Goal: Task Accomplishment & Management: Use online tool/utility

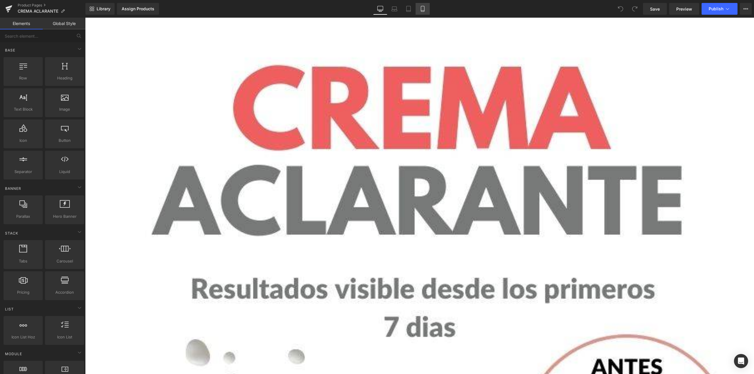
click at [426, 14] on link "Mobile" at bounding box center [423, 9] width 14 height 12
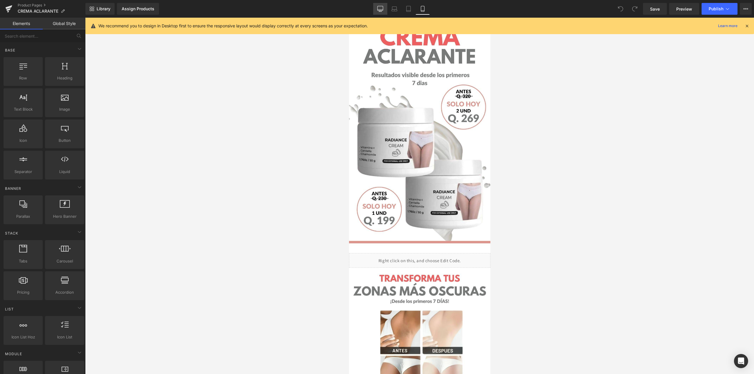
click at [381, 14] on link "Desktop" at bounding box center [380, 9] width 14 height 12
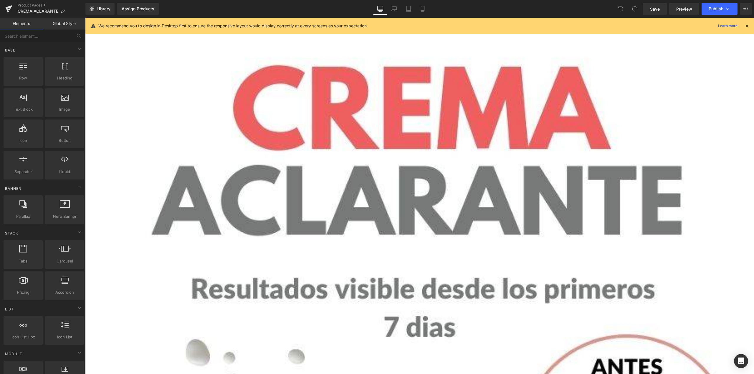
click at [745, 23] on div at bounding box center [747, 26] width 5 height 6
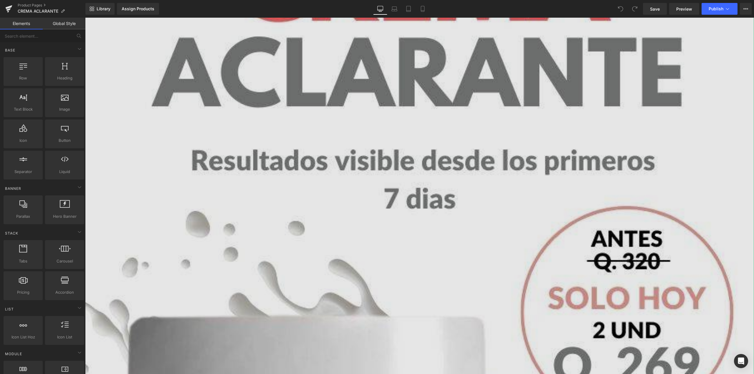
scroll to position [147, 0]
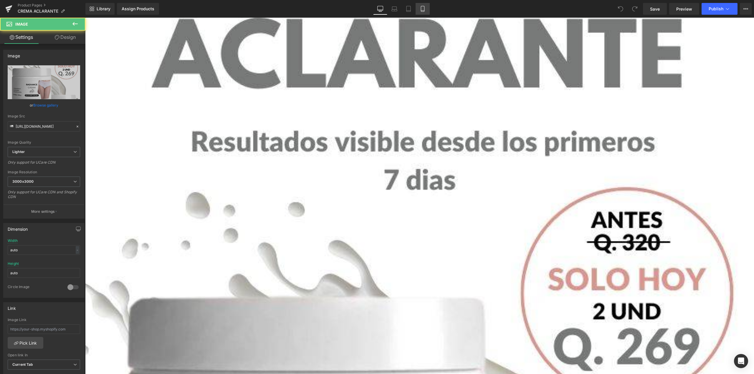
click at [426, 12] on link "Mobile" at bounding box center [423, 9] width 14 height 12
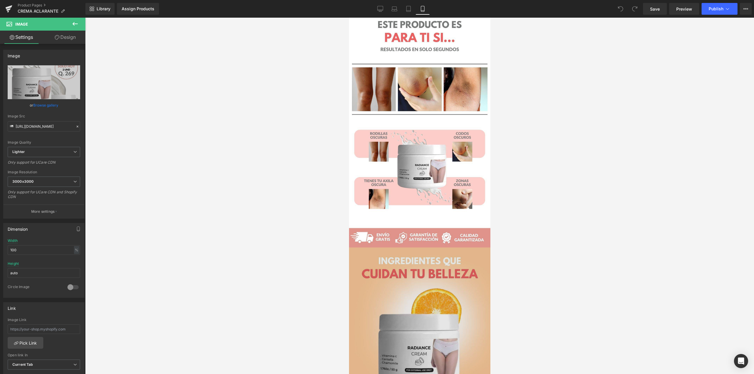
scroll to position [736, 0]
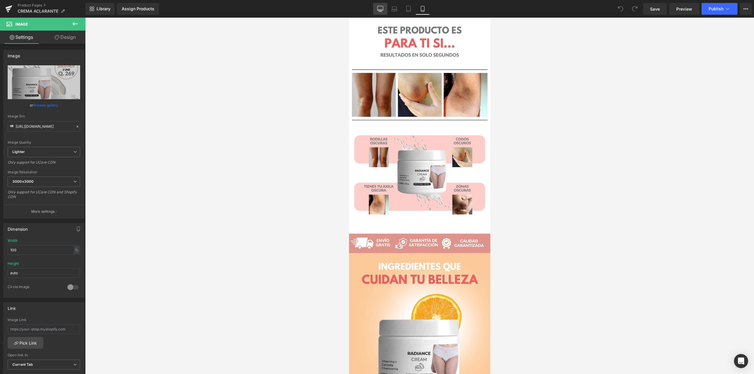
click at [382, 10] on icon at bounding box center [380, 9] width 6 height 6
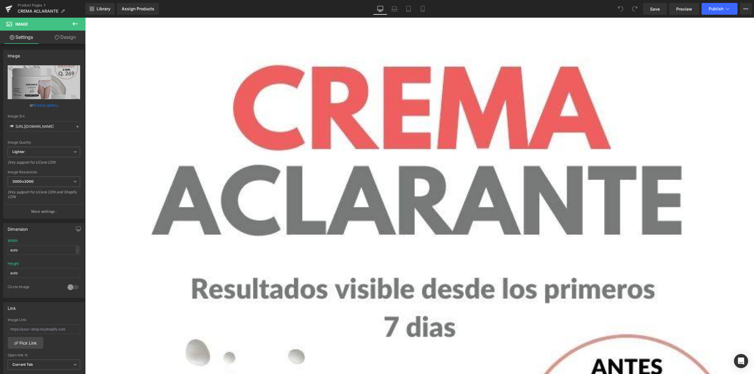
click at [382, 9] on icon at bounding box center [380, 9] width 6 height 6
click at [396, 9] on icon at bounding box center [394, 9] width 6 height 6
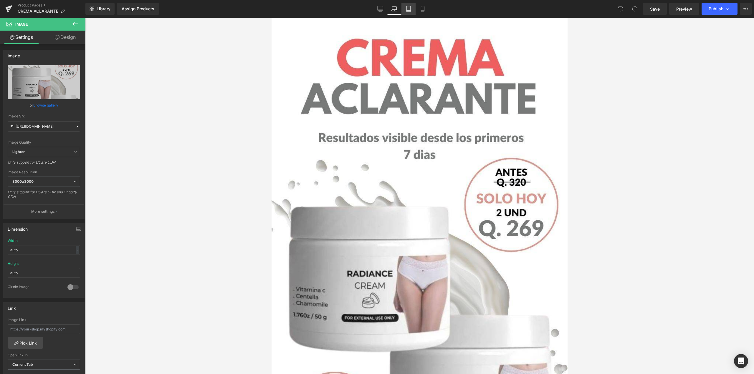
click at [414, 8] on link "Tablet" at bounding box center [408, 9] width 14 height 12
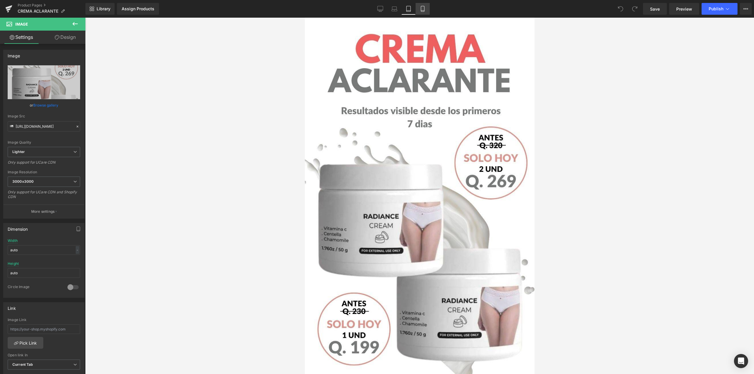
drag, startPoint x: 424, startPoint y: 6, endPoint x: 47, endPoint y: 20, distance: 377.0
click at [424, 6] on icon at bounding box center [422, 9] width 3 height 6
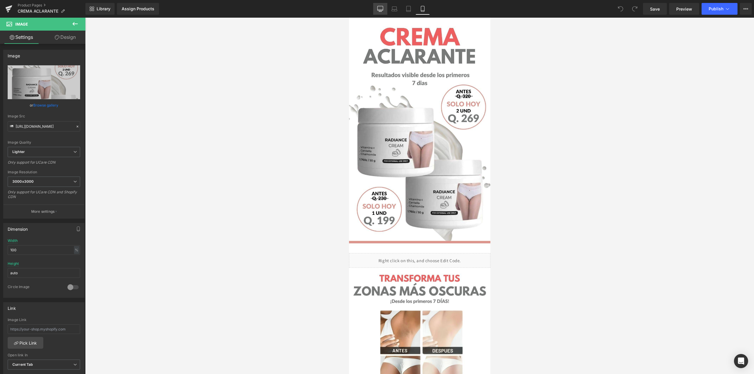
click at [379, 7] on icon at bounding box center [380, 9] width 6 height 6
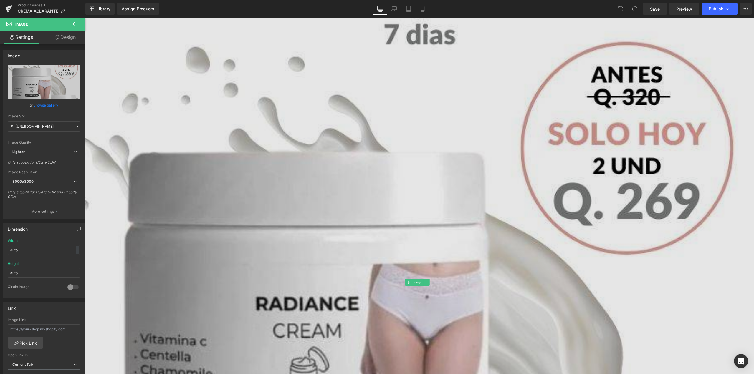
scroll to position [295, 0]
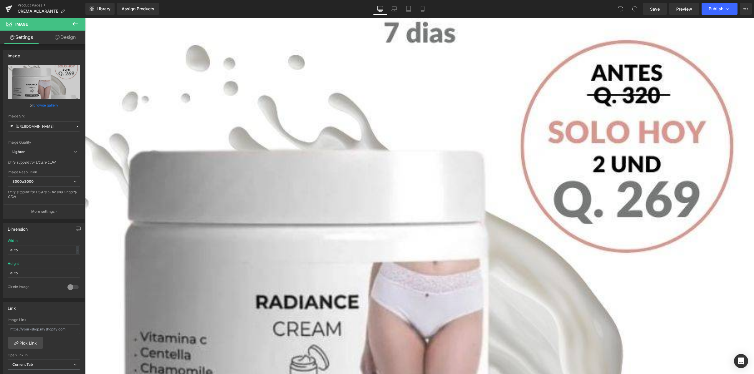
click at [376, 6] on link "Desktop" at bounding box center [380, 9] width 14 height 12
click at [390, 11] on link "Laptop" at bounding box center [394, 9] width 14 height 12
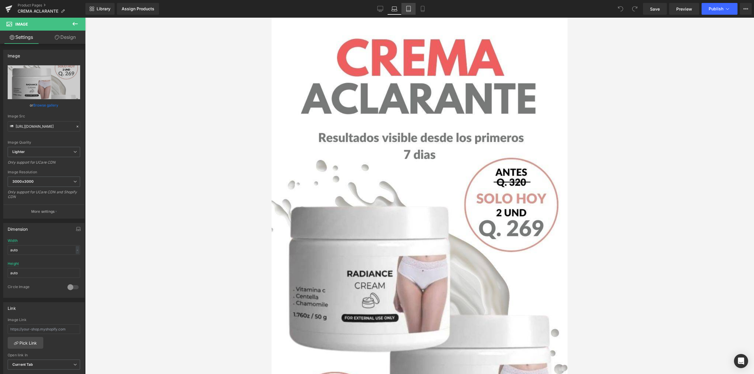
click at [412, 10] on link "Tablet" at bounding box center [408, 9] width 14 height 12
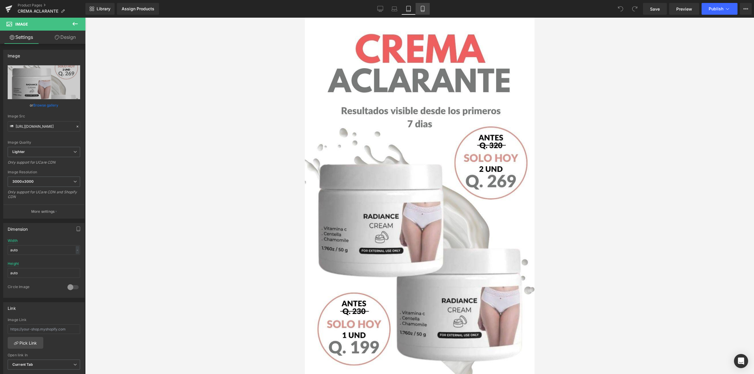
click at [421, 10] on icon at bounding box center [423, 9] width 6 height 6
type input "100"
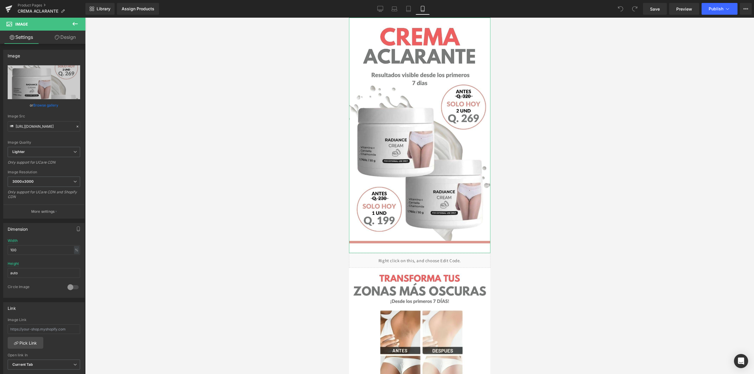
click at [64, 40] on link "Design" at bounding box center [65, 37] width 43 height 13
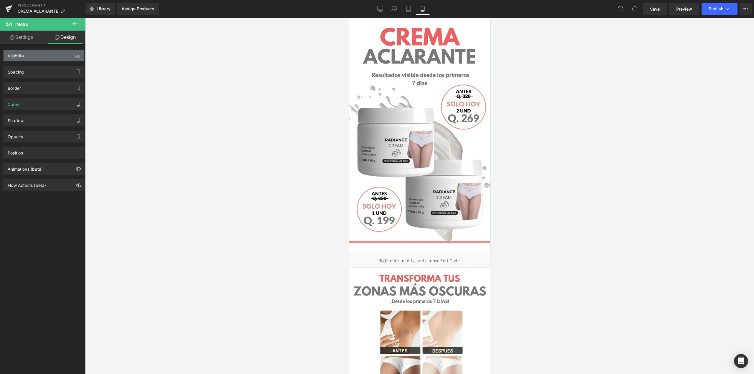
click at [35, 58] on div "Visibility (All)" at bounding box center [44, 55] width 81 height 11
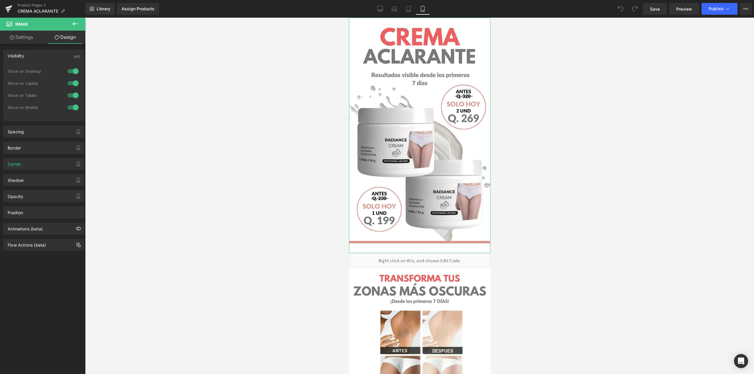
drag, startPoint x: 16, startPoint y: 35, endPoint x: 27, endPoint y: 37, distance: 11.3
click at [16, 35] on link "Settings" at bounding box center [21, 37] width 43 height 13
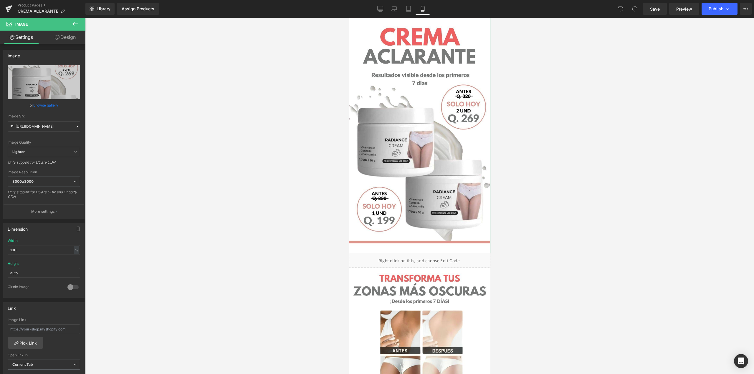
click at [60, 39] on link "Design" at bounding box center [65, 37] width 43 height 13
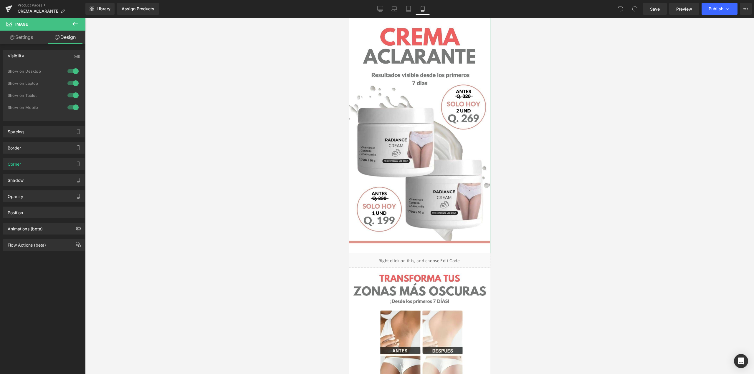
click at [15, 57] on div "Visibility" at bounding box center [16, 54] width 16 height 8
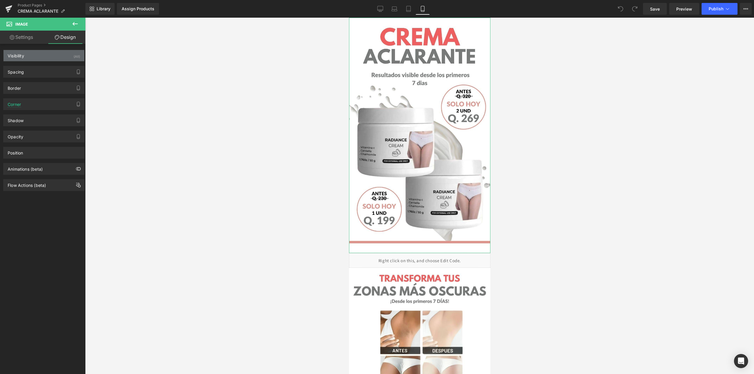
click at [36, 51] on div "Visibility (All)" at bounding box center [44, 55] width 81 height 11
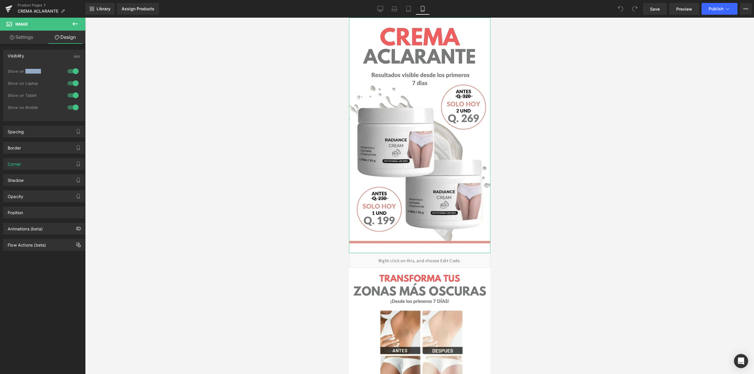
drag, startPoint x: 25, startPoint y: 71, endPoint x: 41, endPoint y: 71, distance: 15.3
click at [41, 71] on div "Show on Desktop" at bounding box center [34, 71] width 53 height 4
drag, startPoint x: 26, startPoint y: 85, endPoint x: 39, endPoint y: 85, distance: 13.6
click at [39, 85] on div "Show on Laptop" at bounding box center [34, 83] width 53 height 4
drag, startPoint x: 26, startPoint y: 95, endPoint x: 36, endPoint y: 95, distance: 10.6
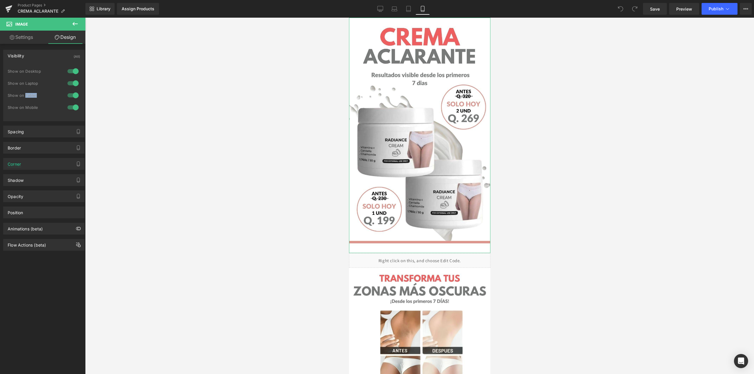
click at [36, 95] on div "Show on Tablet" at bounding box center [34, 95] width 53 height 4
click at [38, 109] on div "Show on Mobile" at bounding box center [34, 107] width 53 height 4
click at [73, 71] on div at bounding box center [73, 71] width 14 height 9
click at [71, 82] on div at bounding box center [73, 83] width 14 height 9
click at [70, 93] on div at bounding box center [73, 95] width 14 height 9
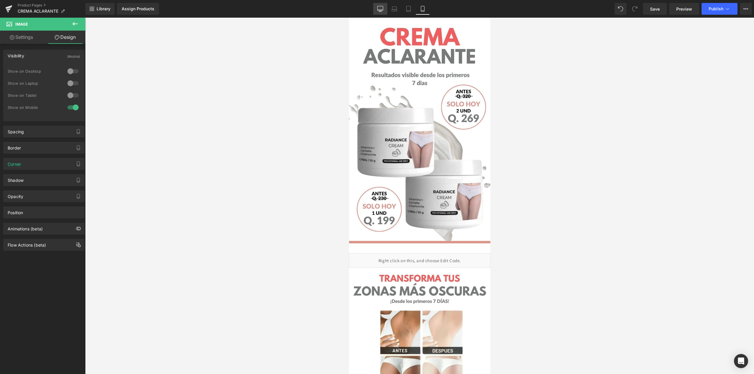
click at [386, 8] on link "Desktop" at bounding box center [380, 9] width 14 height 12
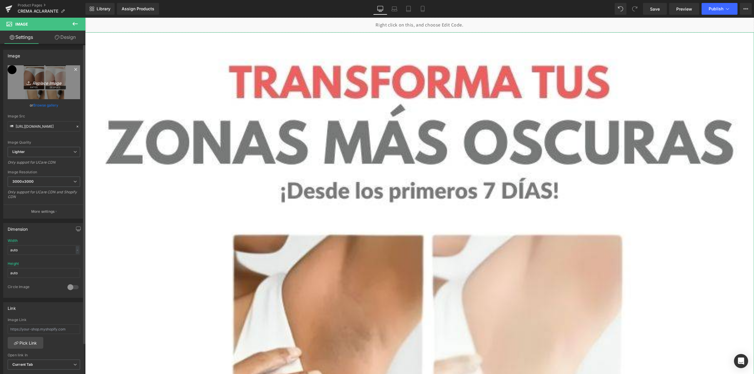
click at [36, 78] on link "Replace Image" at bounding box center [44, 82] width 72 height 34
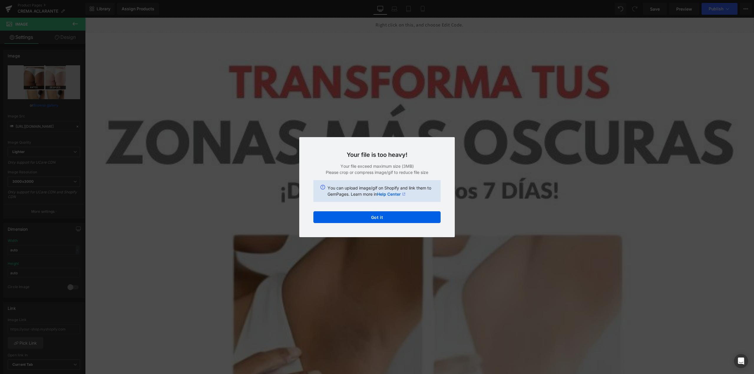
click at [523, 185] on div "Back to Library Insert Your file is too heavy! Your file exceed maximum size (3…" at bounding box center [377, 187] width 754 height 374
click at [405, 217] on button "Got it" at bounding box center [376, 217] width 127 height 12
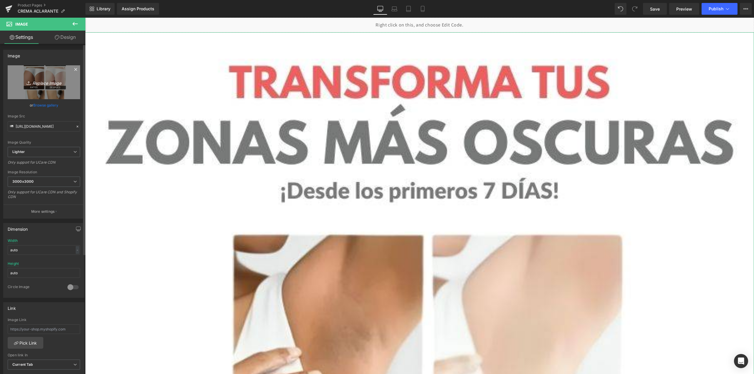
click at [37, 84] on icon "Replace Image" at bounding box center [43, 82] width 47 height 7
type input "C:\fakepath\WhatsApp Image [DATE] 7.34.34 PM.jpeg"
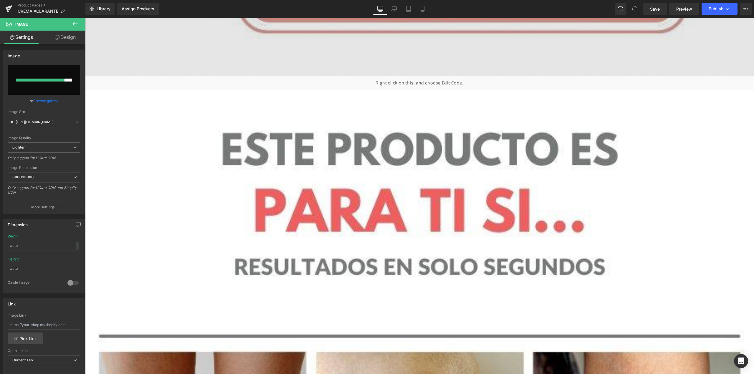
scroll to position [2297, 0]
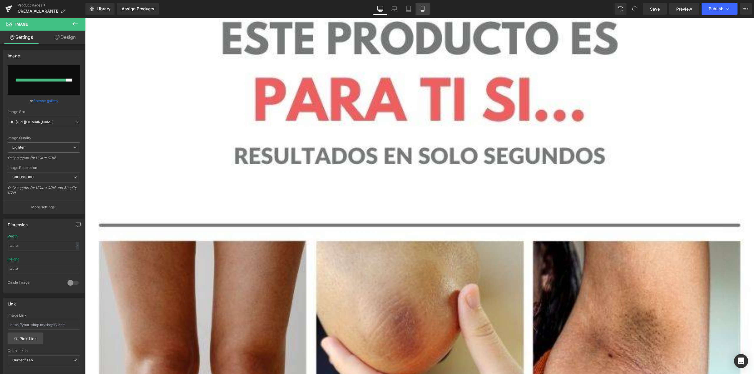
click at [420, 5] on link "Mobile" at bounding box center [423, 9] width 14 height 12
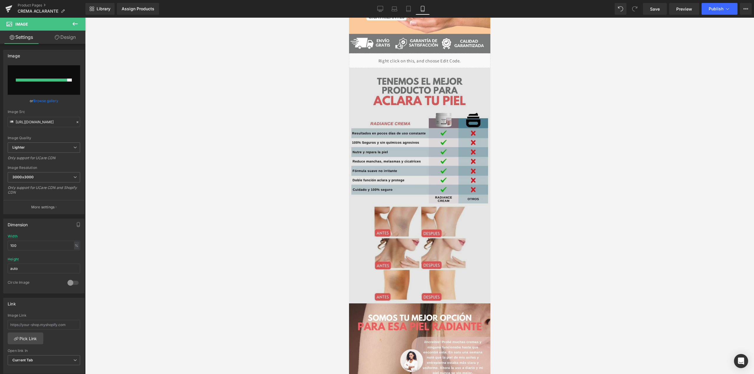
scroll to position [1149, 0]
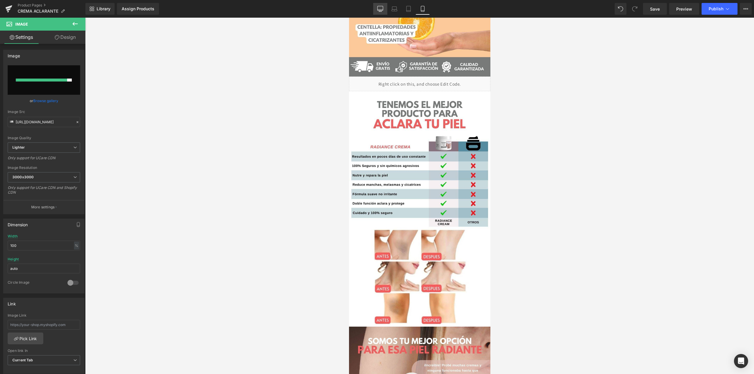
click at [377, 7] on icon at bounding box center [380, 9] width 6 height 6
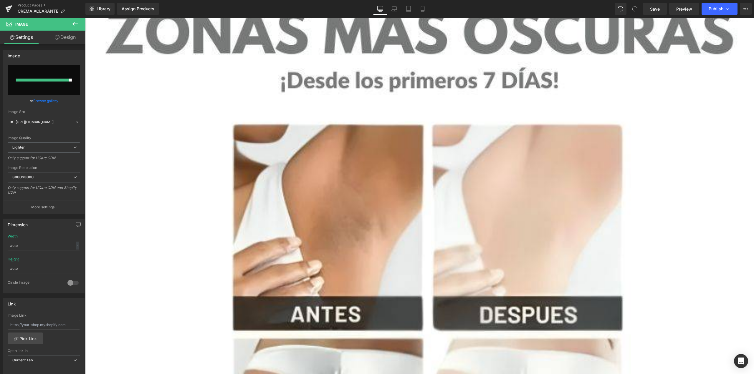
scroll to position [0, 0]
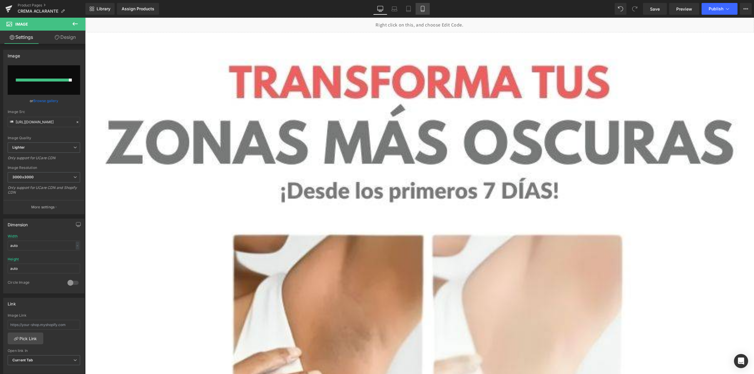
click at [426, 6] on link "Mobile" at bounding box center [423, 9] width 14 height 12
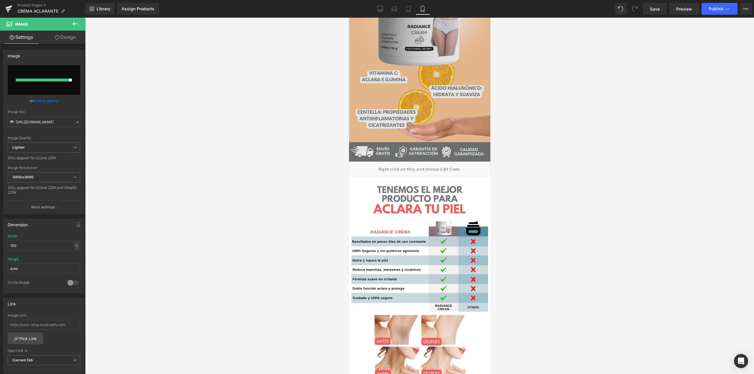
scroll to position [1013, 0]
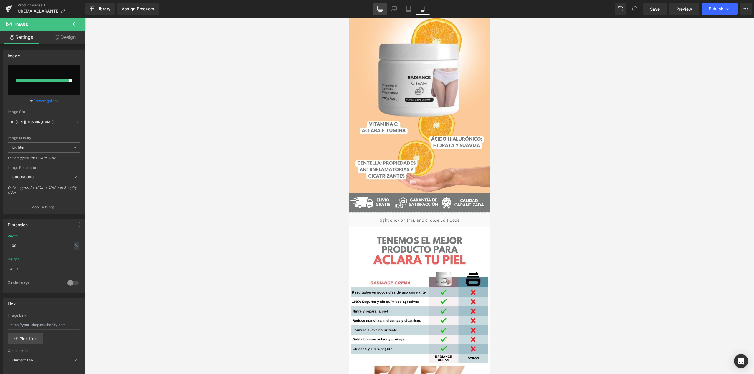
click at [375, 4] on link "Desktop" at bounding box center [380, 9] width 14 height 12
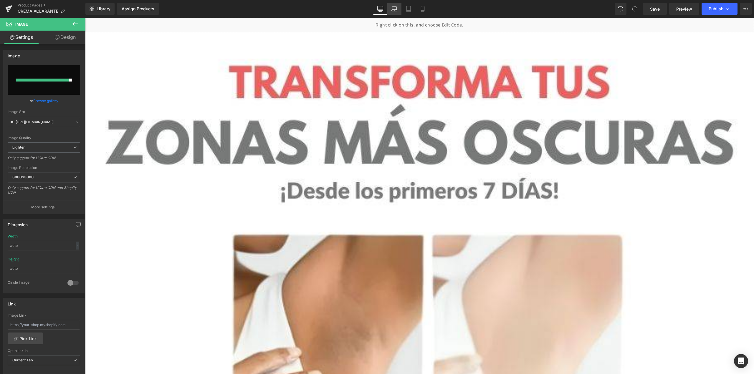
click at [393, 10] on icon at bounding box center [394, 9] width 6 height 6
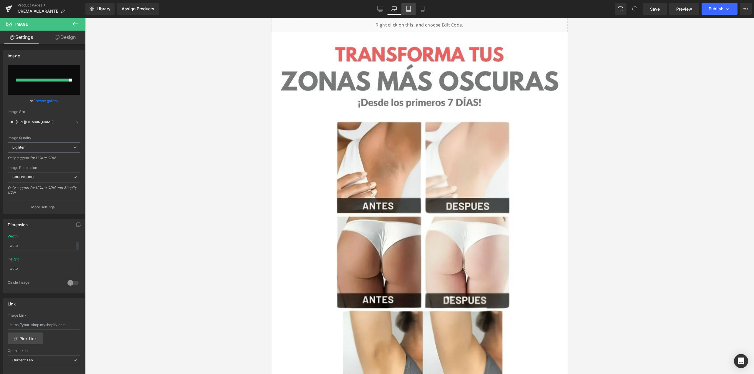
click at [411, 11] on icon at bounding box center [409, 9] width 6 height 6
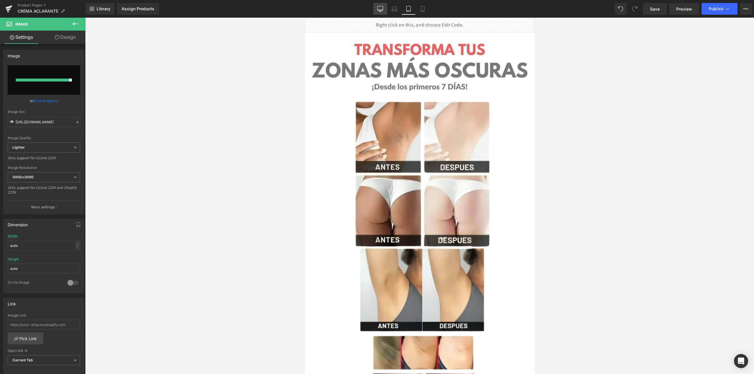
click at [378, 10] on icon at bounding box center [381, 10] width 6 height 0
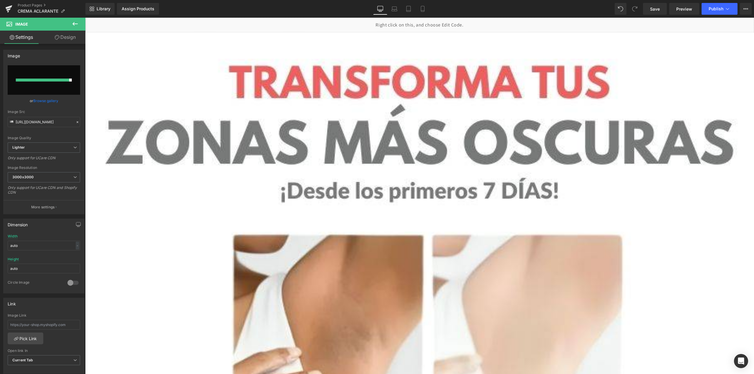
click at [420, 2] on div "Library Assign Products Product Preview No product match your search. Please tr…" at bounding box center [419, 9] width 669 height 18
click at [421, 7] on icon at bounding box center [422, 9] width 3 height 6
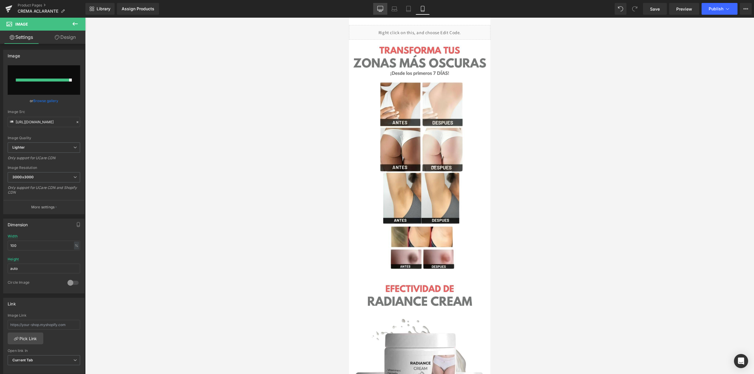
click at [376, 7] on link "Desktop" at bounding box center [380, 9] width 14 height 12
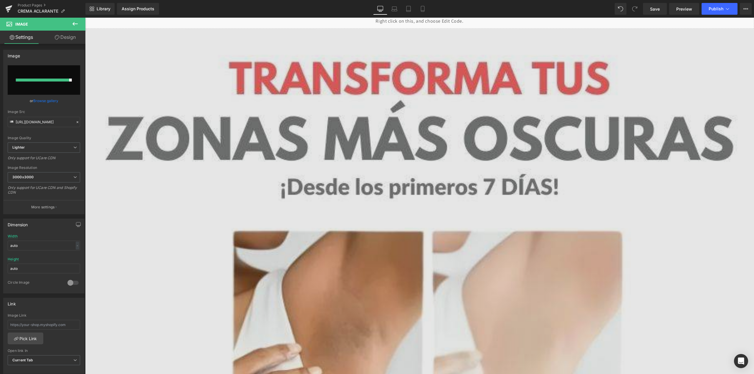
scroll to position [0, 0]
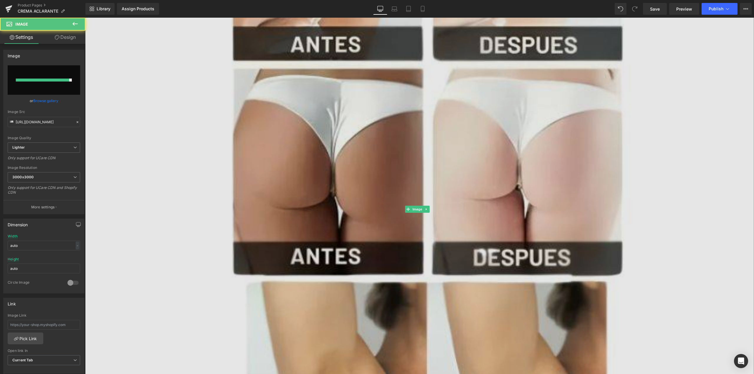
scroll to position [383, 0]
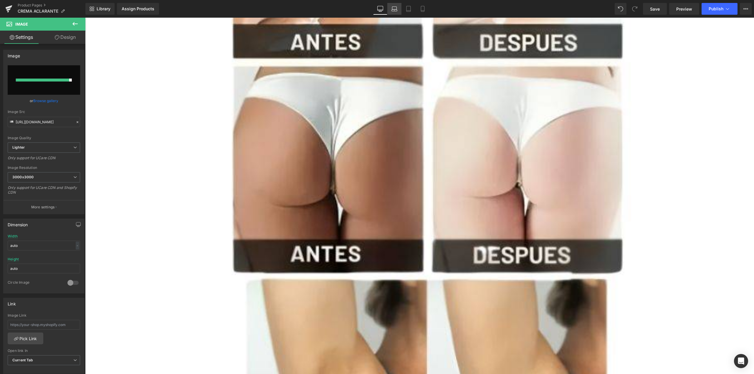
click at [398, 8] on link "Laptop" at bounding box center [394, 9] width 14 height 12
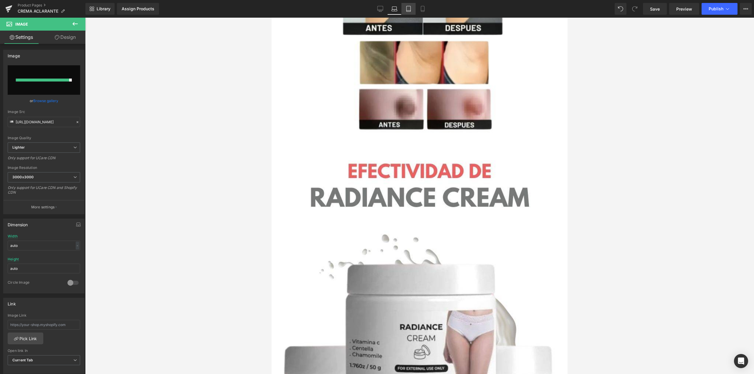
scroll to position [0, 0]
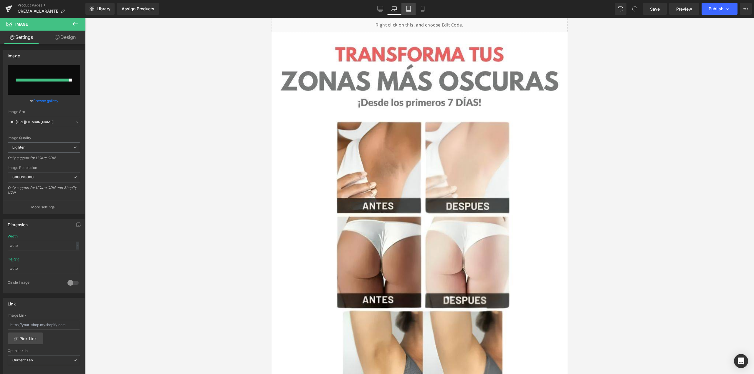
click at [410, 8] on icon at bounding box center [409, 9] width 6 height 6
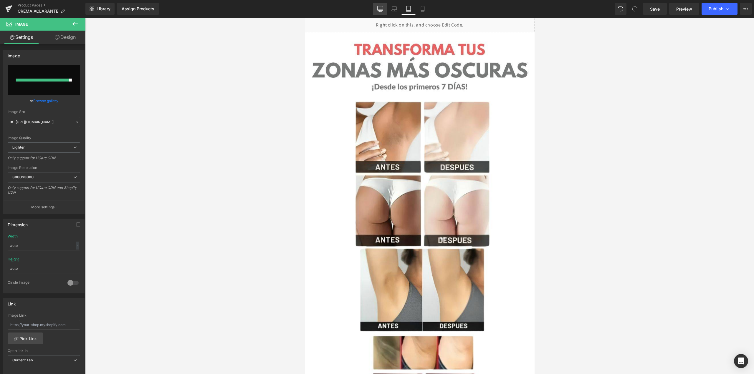
click at [381, 5] on link "Desktop" at bounding box center [380, 9] width 14 height 12
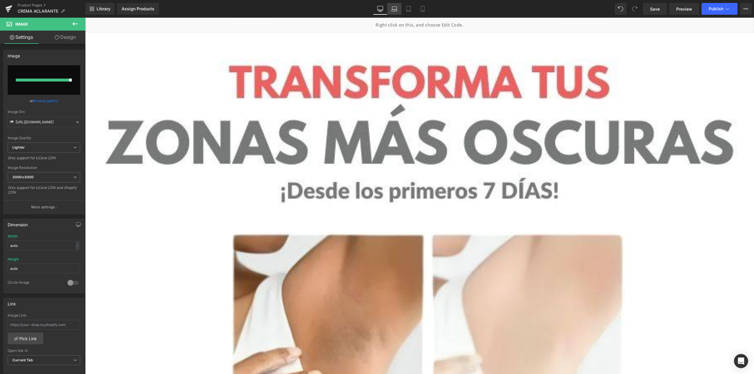
click at [395, 7] on icon at bounding box center [394, 9] width 6 height 6
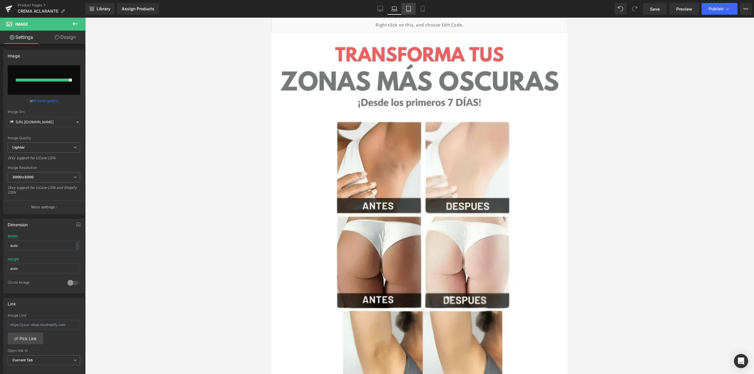
click at [412, 13] on link "Tablet" at bounding box center [408, 9] width 14 height 12
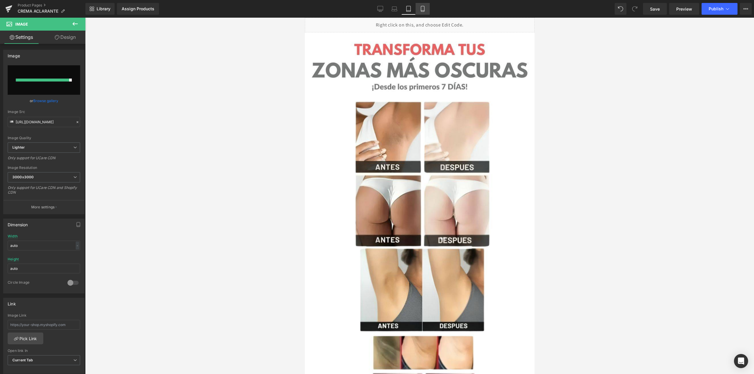
click at [420, 9] on link "Mobile" at bounding box center [423, 9] width 14 height 12
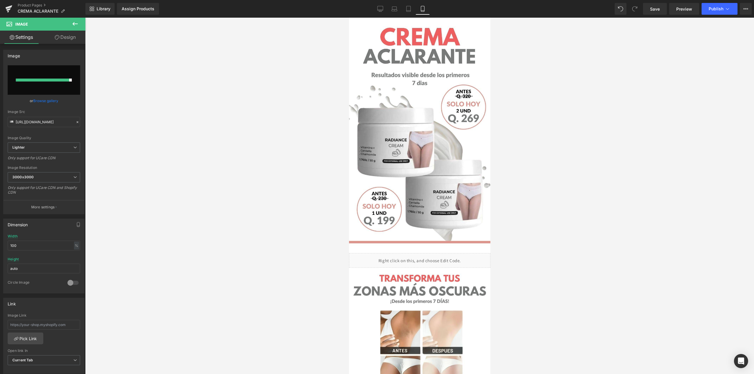
click at [386, 15] on div "Library Assign Products Product Preview No product match your search. Please tr…" at bounding box center [419, 9] width 669 height 18
click at [381, 13] on link "Desktop" at bounding box center [380, 9] width 14 height 12
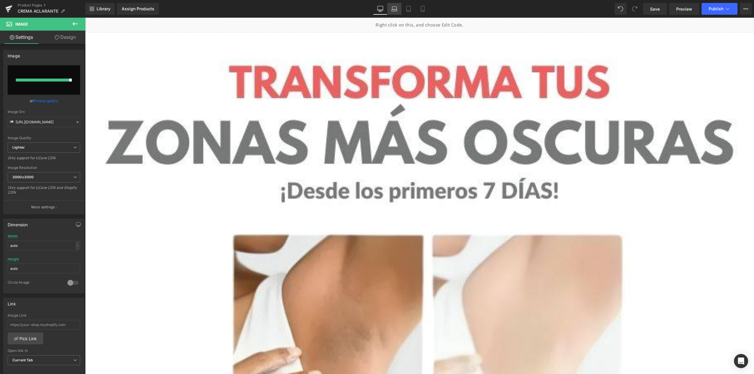
drag, startPoint x: 390, startPoint y: 11, endPoint x: 394, endPoint y: 11, distance: 3.8
click at [390, 11] on link "Laptop" at bounding box center [394, 9] width 14 height 12
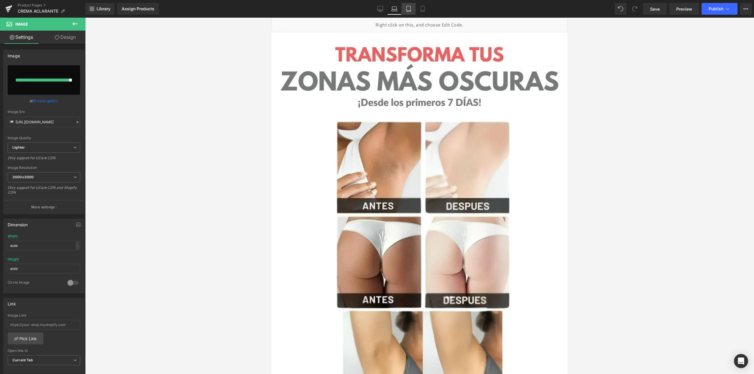
click at [404, 9] on link "Tablet" at bounding box center [408, 9] width 14 height 12
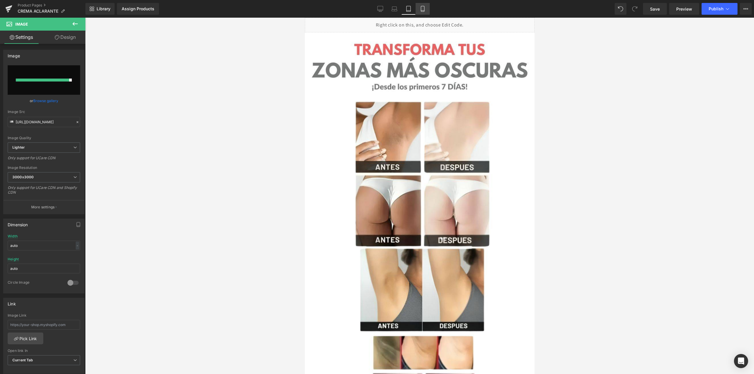
click at [428, 11] on link "Mobile" at bounding box center [423, 9] width 14 height 12
type input "100"
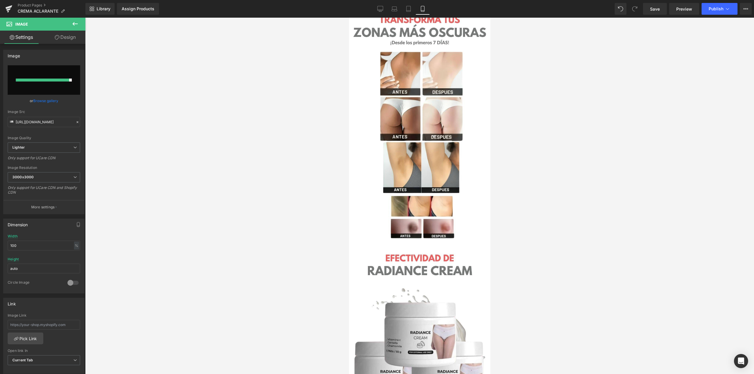
scroll to position [115, 0]
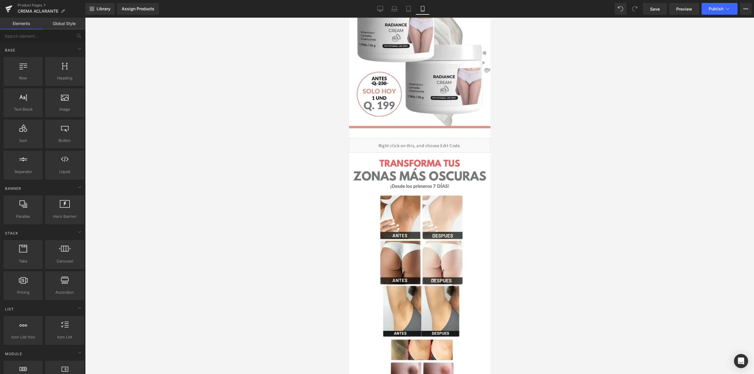
drag, startPoint x: 542, startPoint y: 89, endPoint x: 604, endPoint y: 90, distance: 61.6
click at [604, 90] on div at bounding box center [419, 196] width 669 height 357
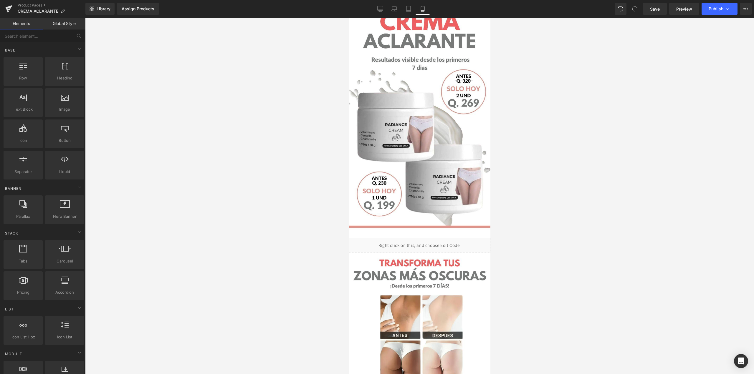
scroll to position [0, 0]
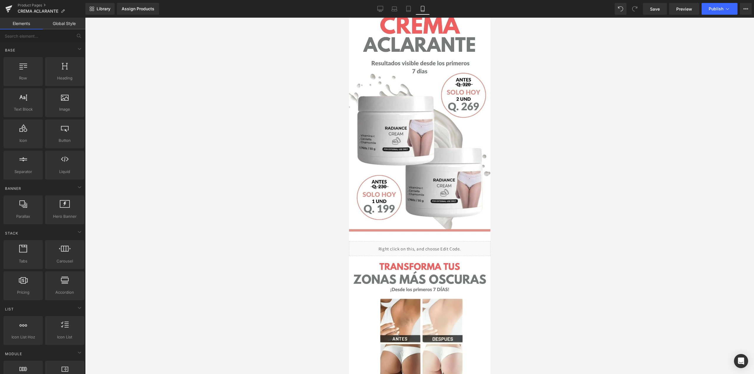
drag, startPoint x: 490, startPoint y: 52, endPoint x: 488, endPoint y: 47, distance: 5.4
click at [488, 48] on html "Γ Image Liquid Image Image Liquid Image Image Liquid Image Image Liquid Image S…" at bounding box center [419, 184] width 141 height 357
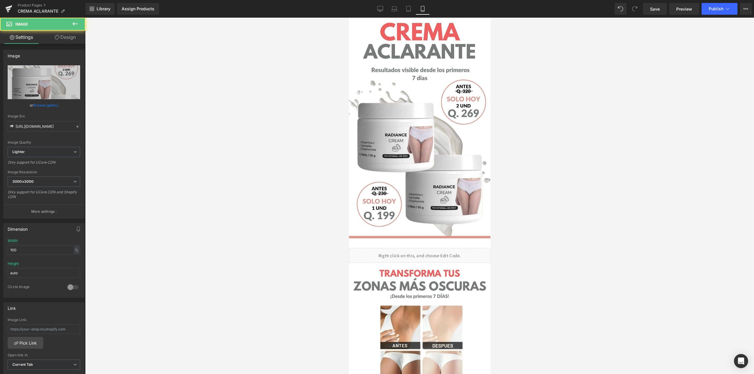
drag, startPoint x: 500, startPoint y: 42, endPoint x: 490, endPoint y: 46, distance: 10.8
click at [500, 42] on div at bounding box center [419, 196] width 669 height 357
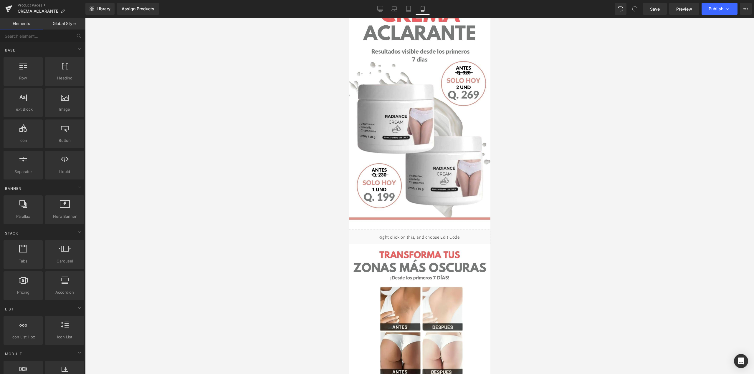
scroll to position [0, 0]
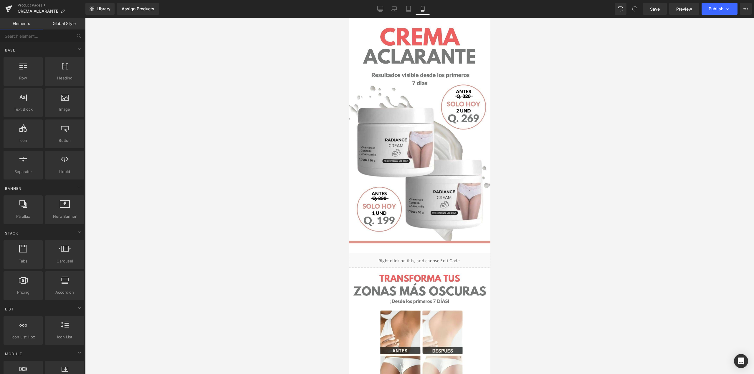
drag, startPoint x: 489, startPoint y: 61, endPoint x: 839, endPoint y: 70, distance: 350.6
drag, startPoint x: 489, startPoint y: 48, endPoint x: 840, endPoint y: 63, distance: 351.4
drag, startPoint x: 487, startPoint y: 67, endPoint x: 839, endPoint y: 78, distance: 352.1
drag, startPoint x: 487, startPoint y: 57, endPoint x: 839, endPoint y: 54, distance: 351.7
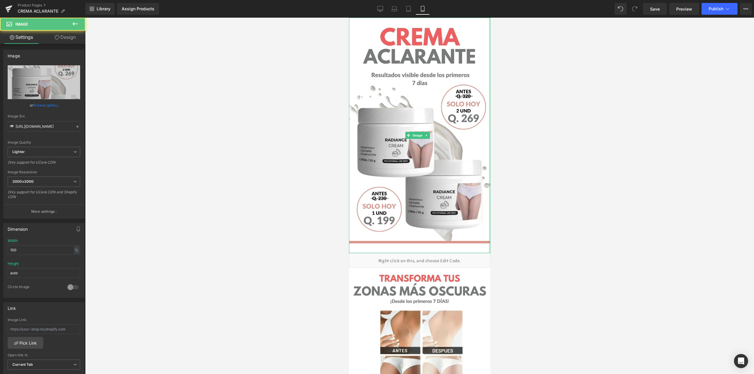
drag, startPoint x: 485, startPoint y: 89, endPoint x: 485, endPoint y: 94, distance: 4.4
click at [485, 94] on div "Image" at bounding box center [419, 136] width 141 height 236
click at [496, 82] on div at bounding box center [419, 196] width 669 height 357
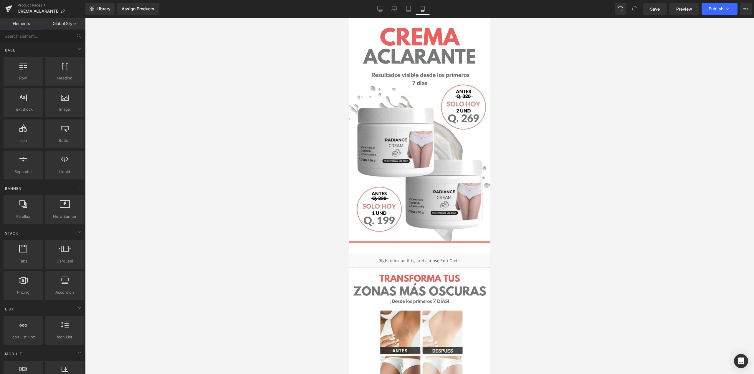
drag, startPoint x: 487, startPoint y: 71, endPoint x: 862, endPoint y: 70, distance: 374.1
click at [378, 15] on div "Library Assign Products Product Preview No product match your search. Please tr…" at bounding box center [419, 9] width 669 height 18
click at [383, 13] on link "Desktop" at bounding box center [380, 9] width 14 height 12
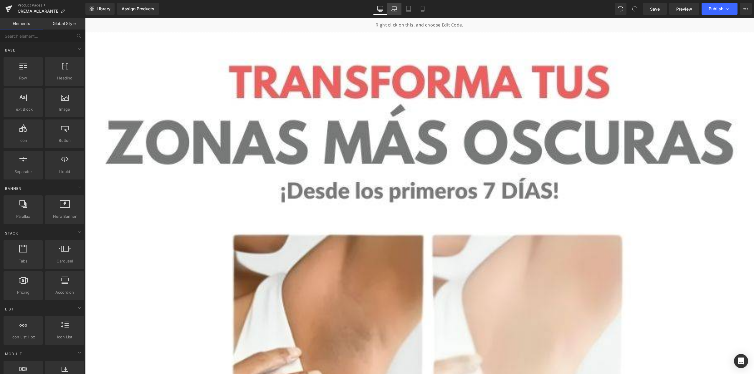
click at [391, 10] on link "Laptop" at bounding box center [394, 9] width 14 height 12
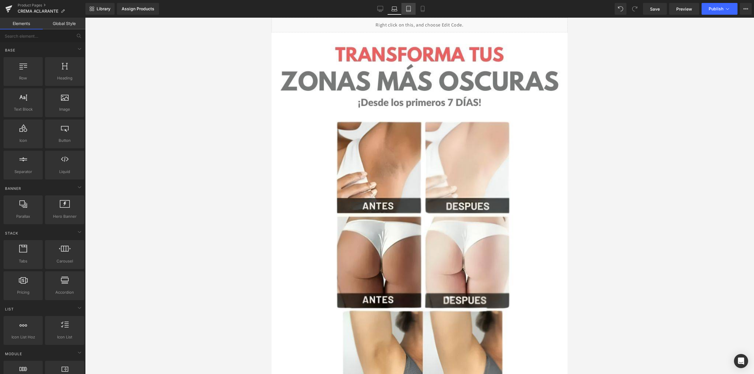
click at [411, 9] on icon at bounding box center [409, 9] width 6 height 6
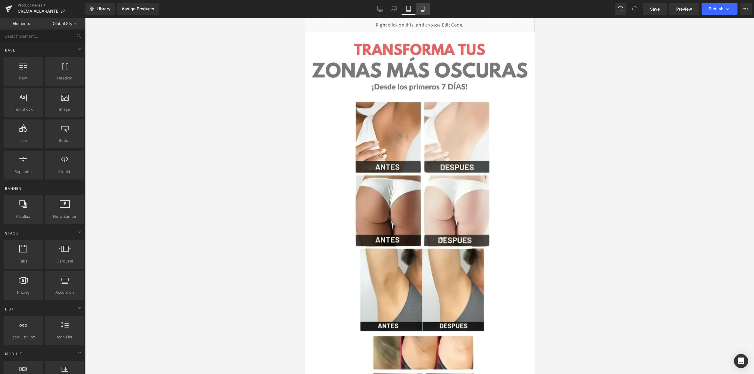
click at [420, 9] on icon at bounding box center [423, 9] width 6 height 6
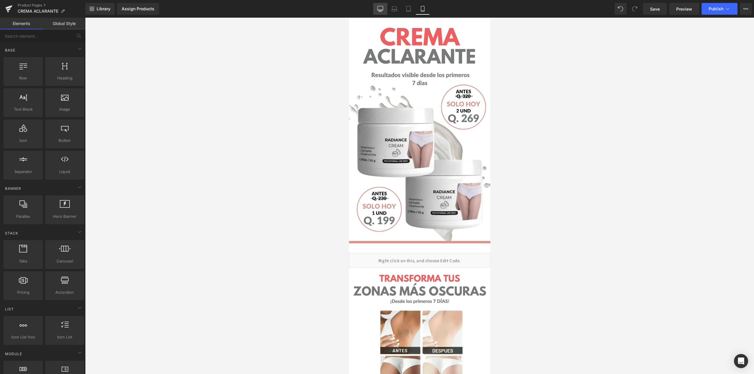
click at [381, 9] on icon at bounding box center [380, 9] width 6 height 6
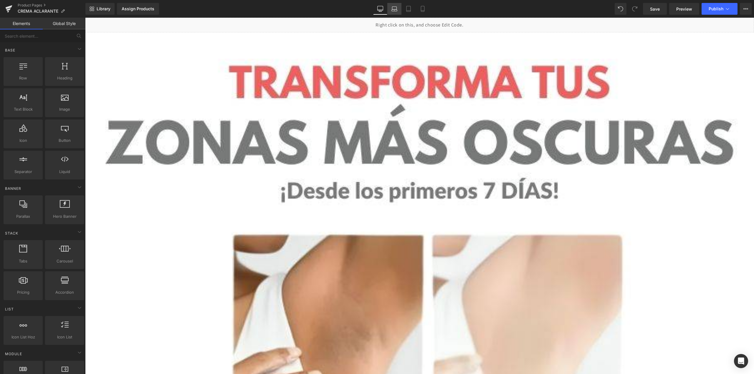
click at [395, 7] on icon at bounding box center [394, 9] width 6 height 6
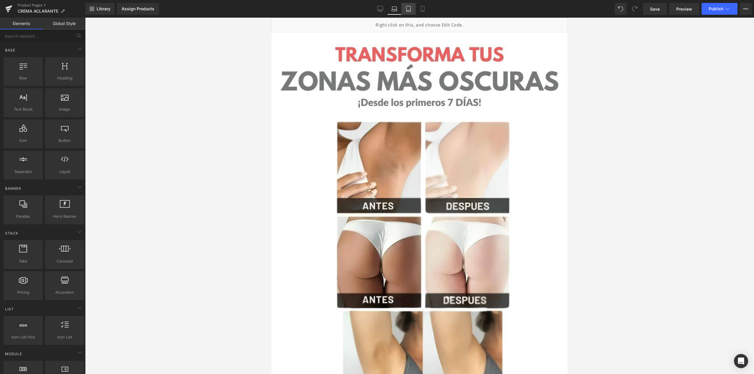
click at [411, 9] on icon at bounding box center [408, 9] width 4 height 6
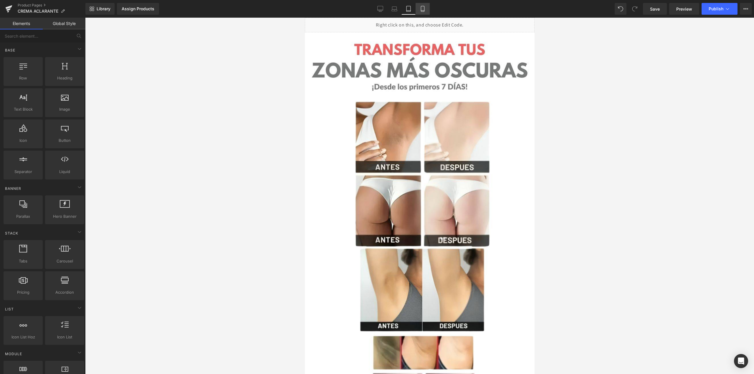
click at [421, 8] on icon at bounding box center [423, 9] width 6 height 6
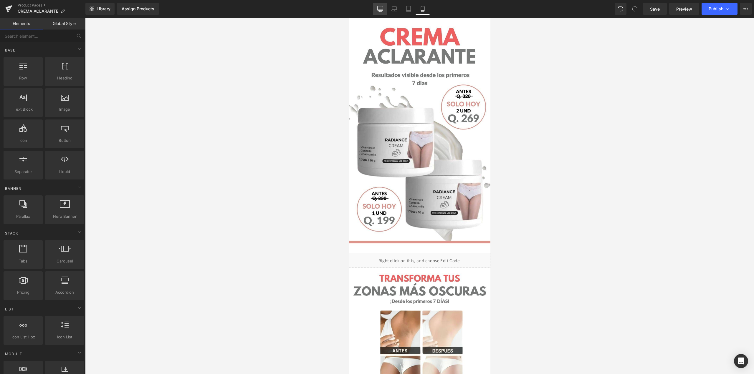
click at [384, 8] on link "Desktop" at bounding box center [380, 9] width 14 height 12
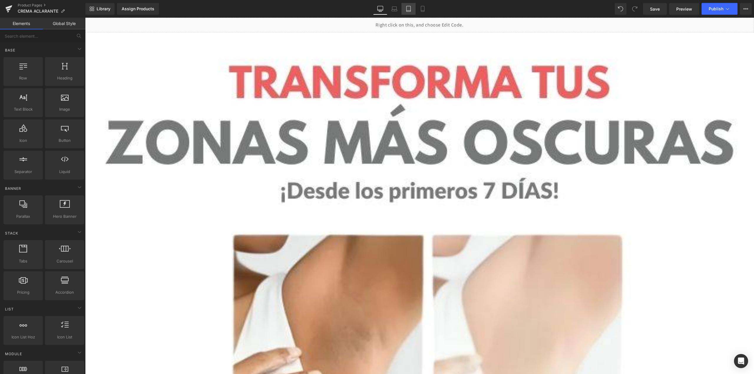
drag, startPoint x: 396, startPoint y: 7, endPoint x: 403, endPoint y: 8, distance: 6.9
click at [396, 7] on icon at bounding box center [394, 8] width 4 height 3
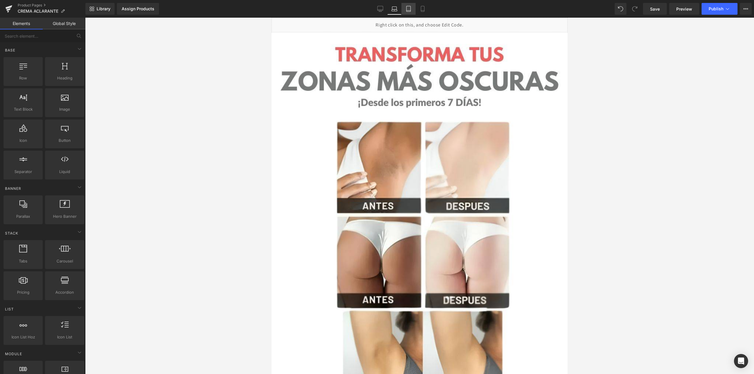
click at [409, 9] on icon at bounding box center [409, 9] width 6 height 6
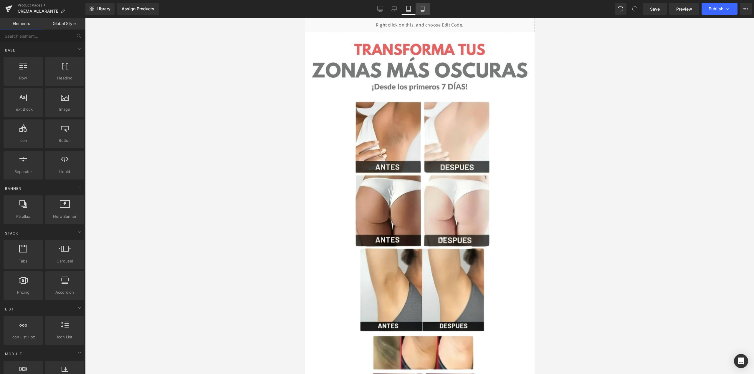
click at [422, 9] on icon at bounding box center [423, 9] width 6 height 6
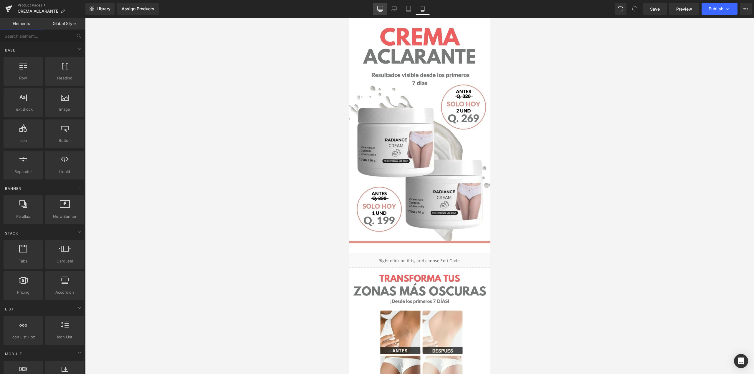
click at [384, 9] on link "Desktop" at bounding box center [380, 9] width 14 height 12
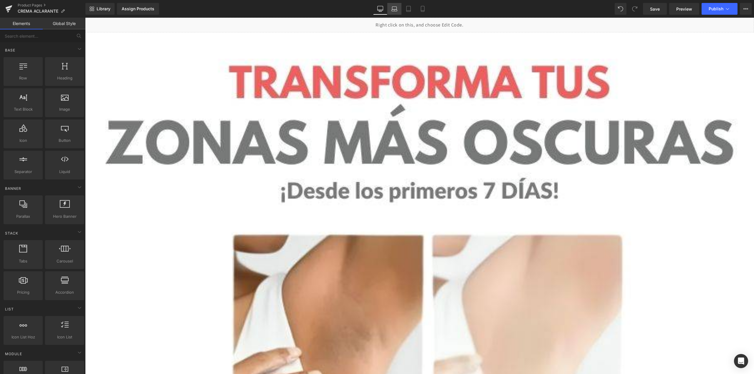
click at [399, 11] on link "Laptop" at bounding box center [394, 9] width 14 height 12
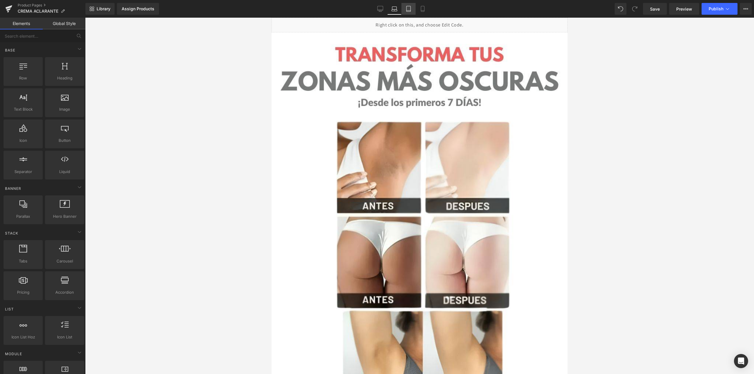
click at [410, 11] on icon at bounding box center [408, 11] width 4 height 0
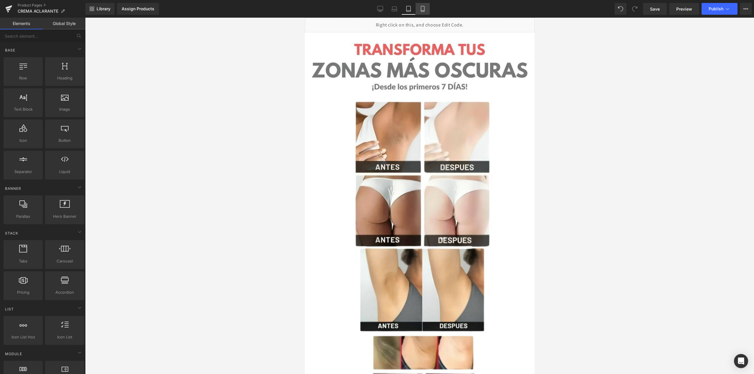
click at [422, 7] on icon at bounding box center [423, 9] width 6 height 6
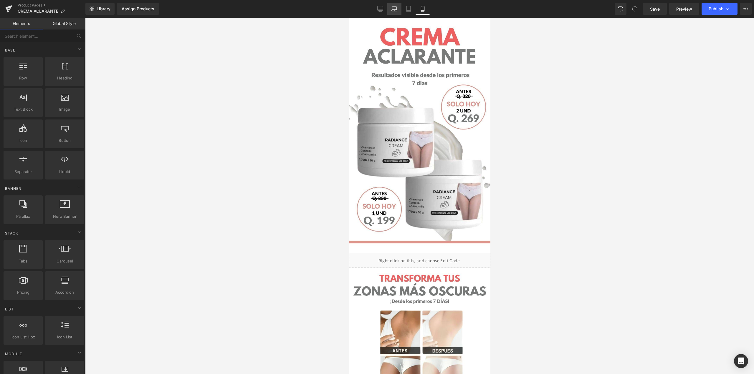
drag, startPoint x: 378, startPoint y: 13, endPoint x: 389, endPoint y: 12, distance: 10.0
click at [378, 13] on link "Desktop" at bounding box center [380, 9] width 14 height 12
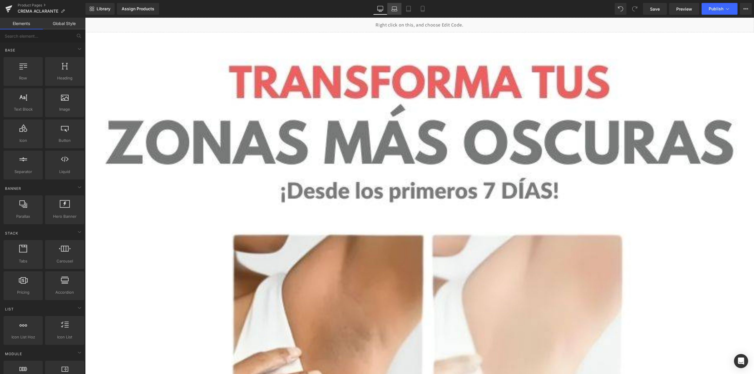
click at [393, 11] on icon at bounding box center [395, 10] width 6 height 2
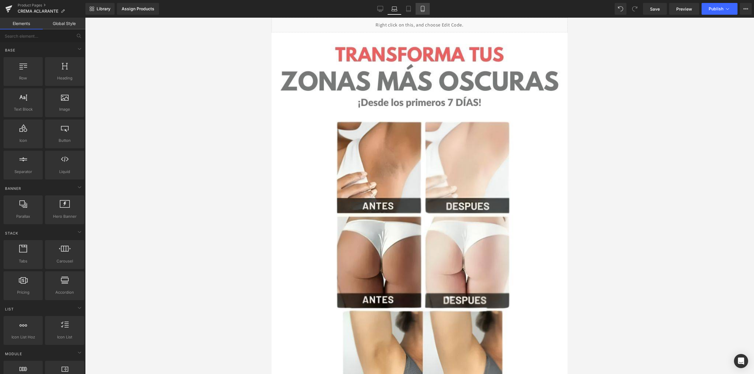
click at [418, 4] on link "Mobile" at bounding box center [423, 9] width 14 height 12
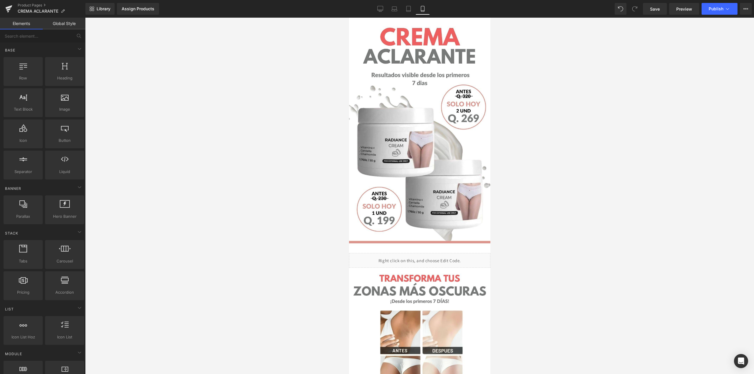
click at [421, 7] on icon at bounding box center [422, 9] width 3 height 6
click at [406, 8] on icon at bounding box center [409, 9] width 6 height 6
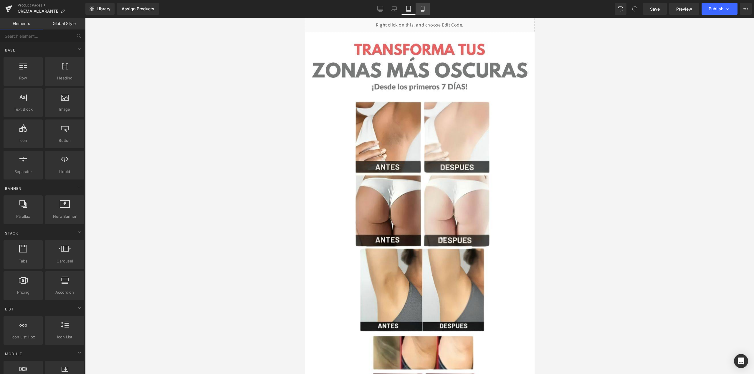
click at [421, 7] on icon at bounding box center [423, 9] width 6 height 6
